Goal: Task Accomplishment & Management: Use online tool/utility

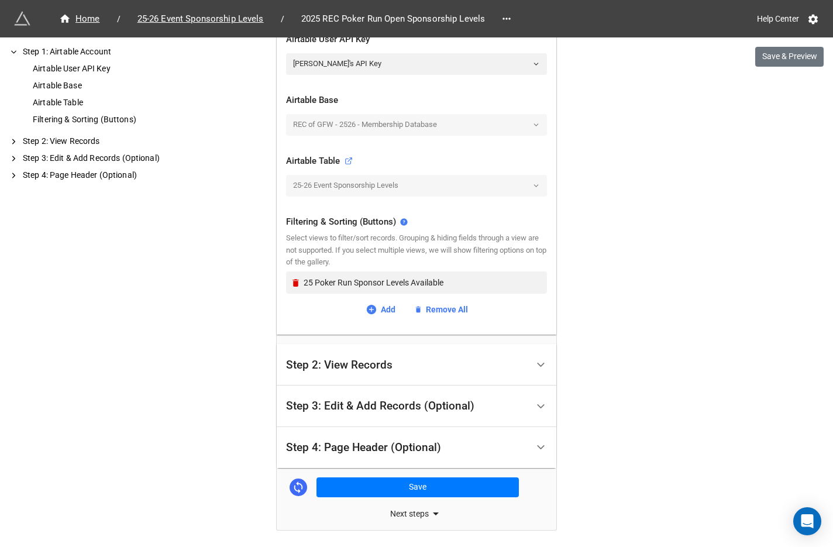
scroll to position [335, 0]
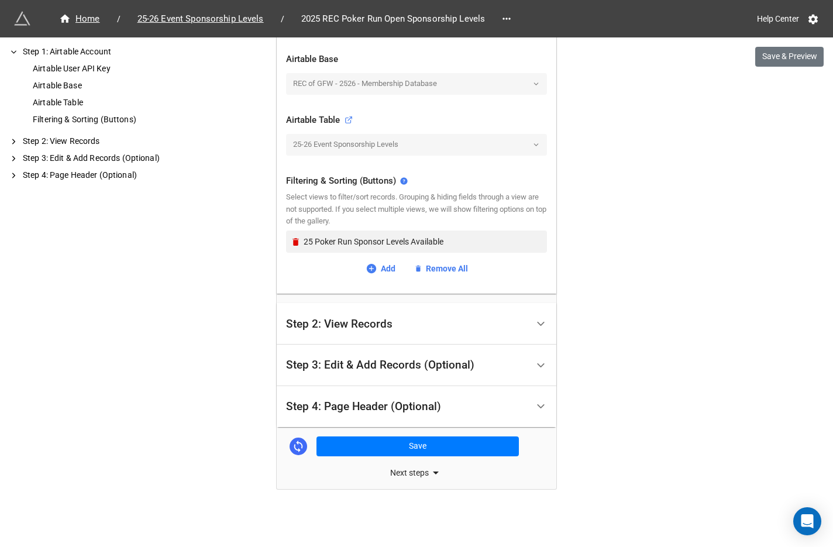
click at [406, 473] on div "Next steps" at bounding box center [417, 473] width 280 height 14
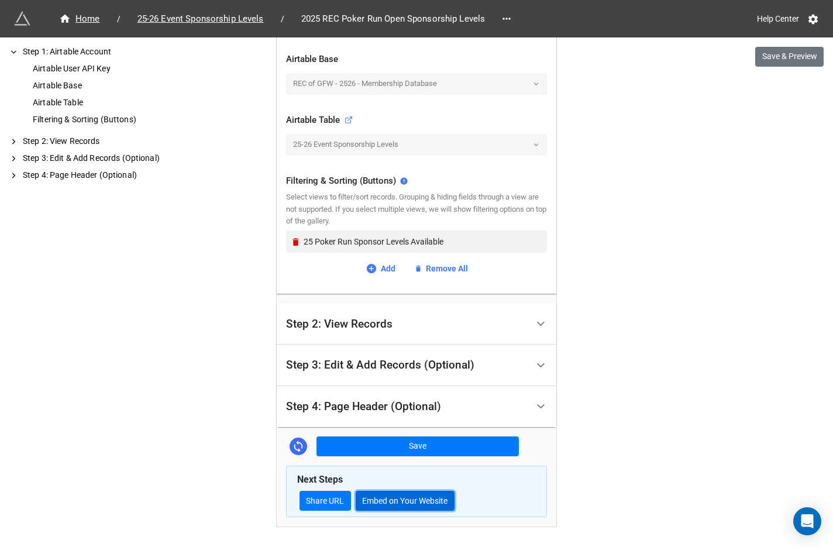
click at [385, 498] on button "Embed on Your Website" at bounding box center [405, 501] width 99 height 20
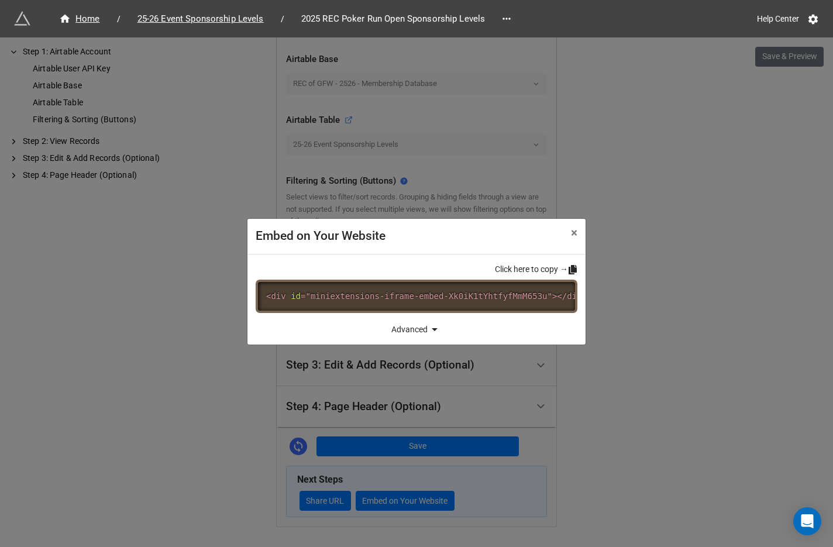
click at [573, 265] on icon at bounding box center [572, 269] width 8 height 9
click at [574, 229] on span "×" at bounding box center [574, 233] width 6 height 14
